Goal: Task Accomplishment & Management: Manage account settings

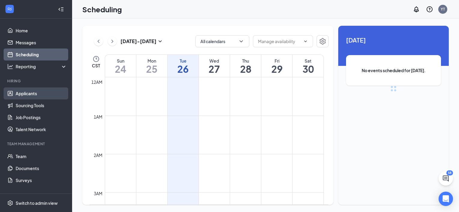
click at [29, 94] on link "Applicants" at bounding box center [41, 94] width 51 height 12
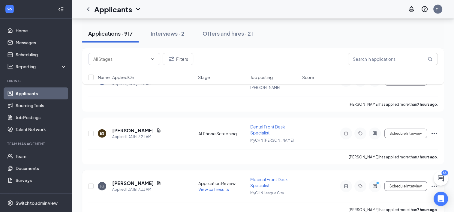
scroll to position [1440, 0]
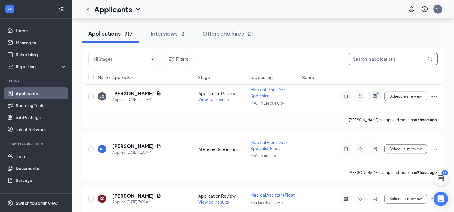
click at [366, 57] on input "text" at bounding box center [393, 59] width 90 height 12
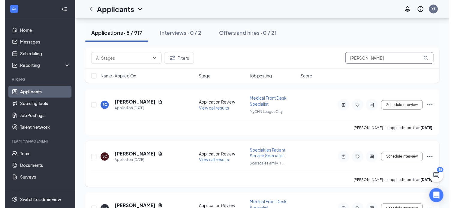
scroll to position [120, 0]
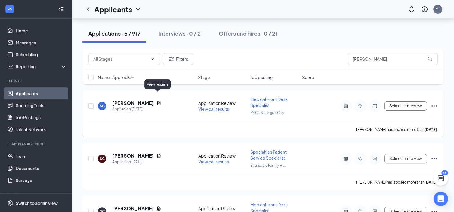
click at [158, 101] on icon "Document" at bounding box center [158, 103] width 5 height 5
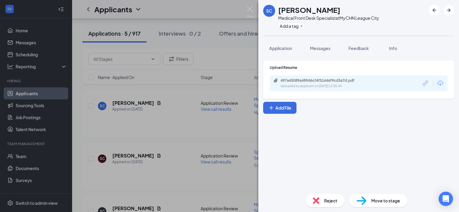
click at [440, 83] on icon "Download" at bounding box center [440, 83] width 6 height 5
click at [226, 47] on div "SC [PERSON_NAME] Medical Front Desk Specialist at MyCHN League City Add a tag A…" at bounding box center [229, 106] width 459 height 212
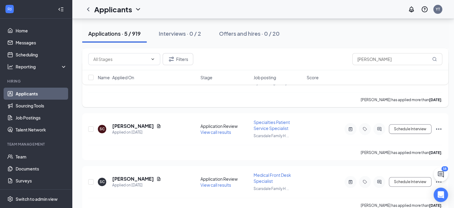
scroll to position [115, 0]
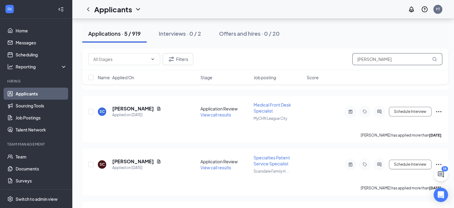
drag, startPoint x: 379, startPoint y: 60, endPoint x: 372, endPoint y: 61, distance: 7.2
click at [374, 60] on input "[PERSON_NAME]" at bounding box center [397, 59] width 90 height 12
type input "c"
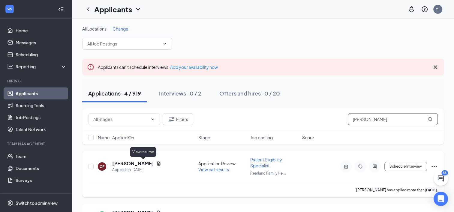
type input "[PERSON_NAME]"
click at [156, 163] on icon "Document" at bounding box center [158, 163] width 5 height 5
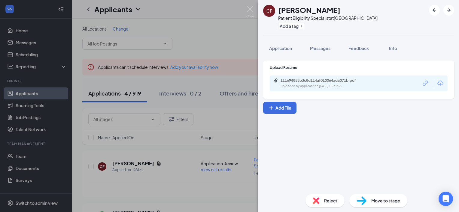
click at [439, 83] on icon "Download" at bounding box center [439, 83] width 7 height 7
